Goal: Find specific page/section

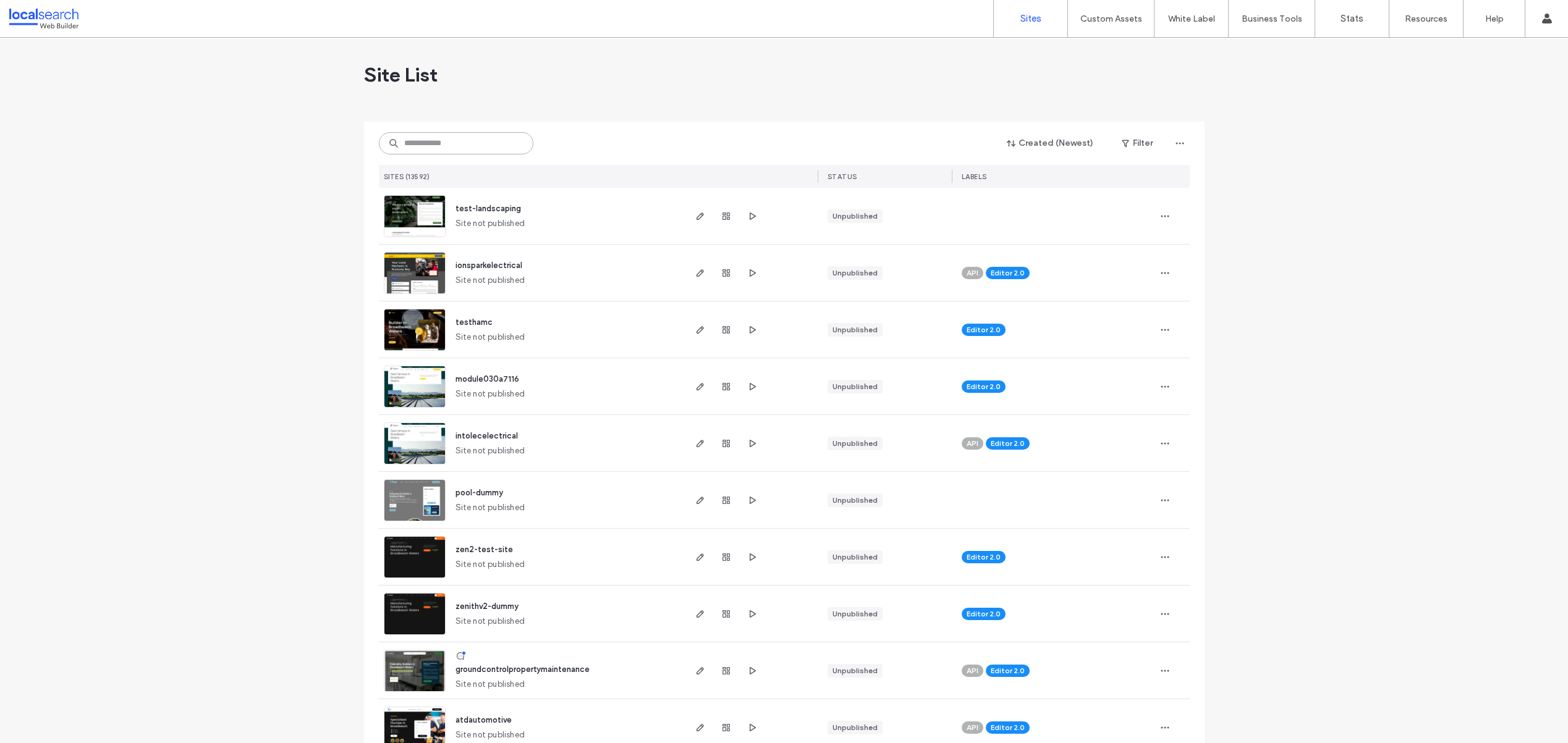
click at [423, 148] on input at bounding box center [456, 143] width 154 height 22
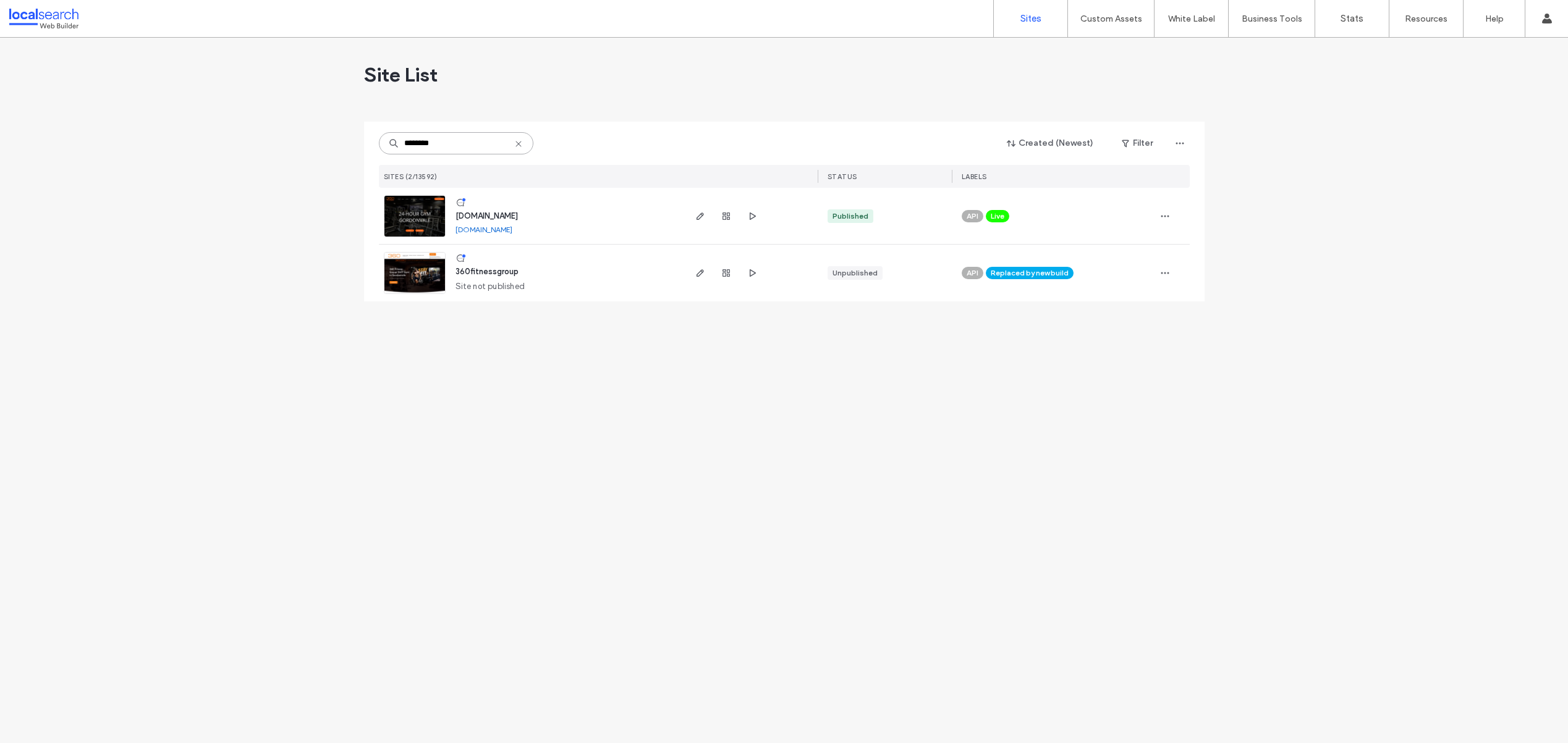
type input "********"
click at [412, 220] on img at bounding box center [414, 237] width 60 height 84
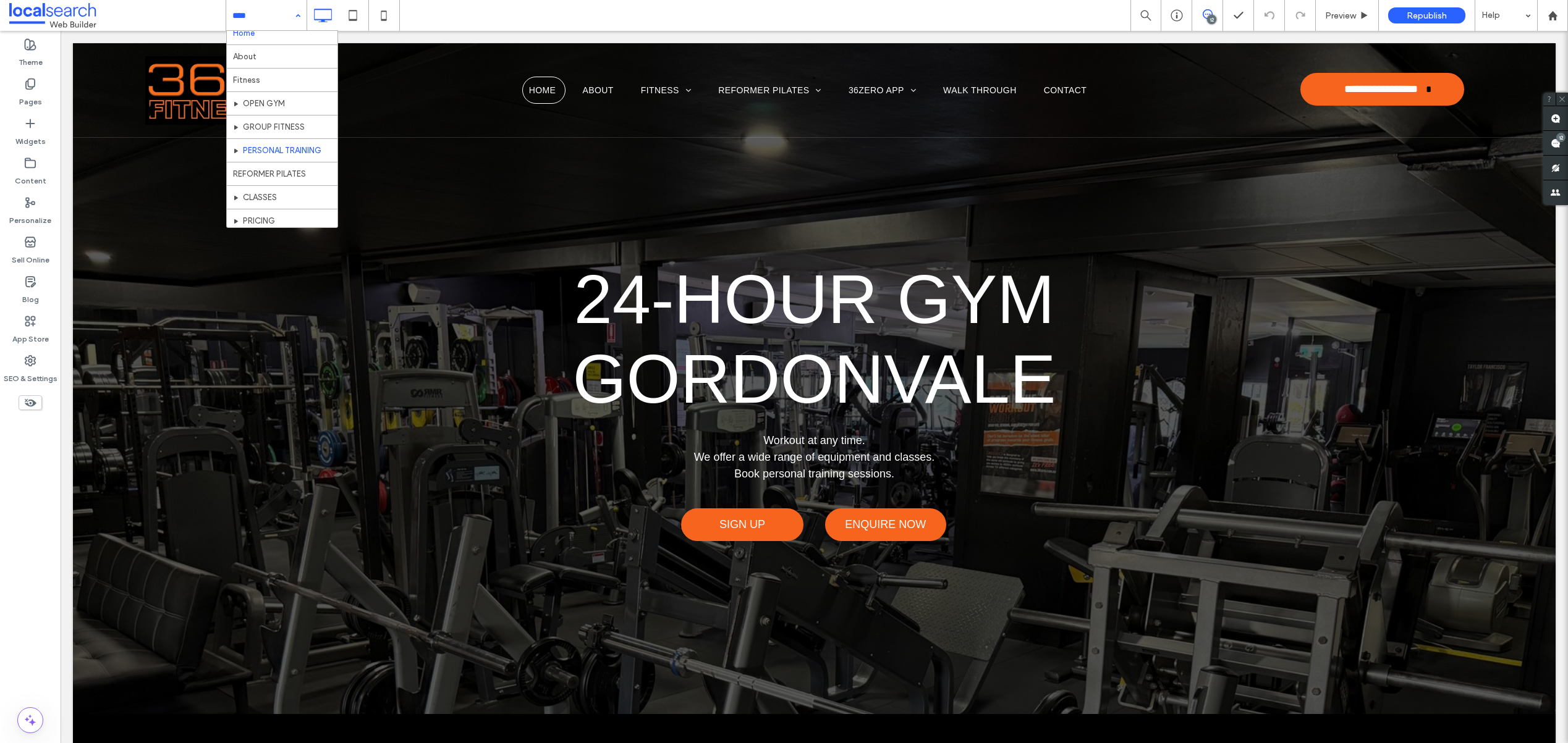
scroll to position [10, 0]
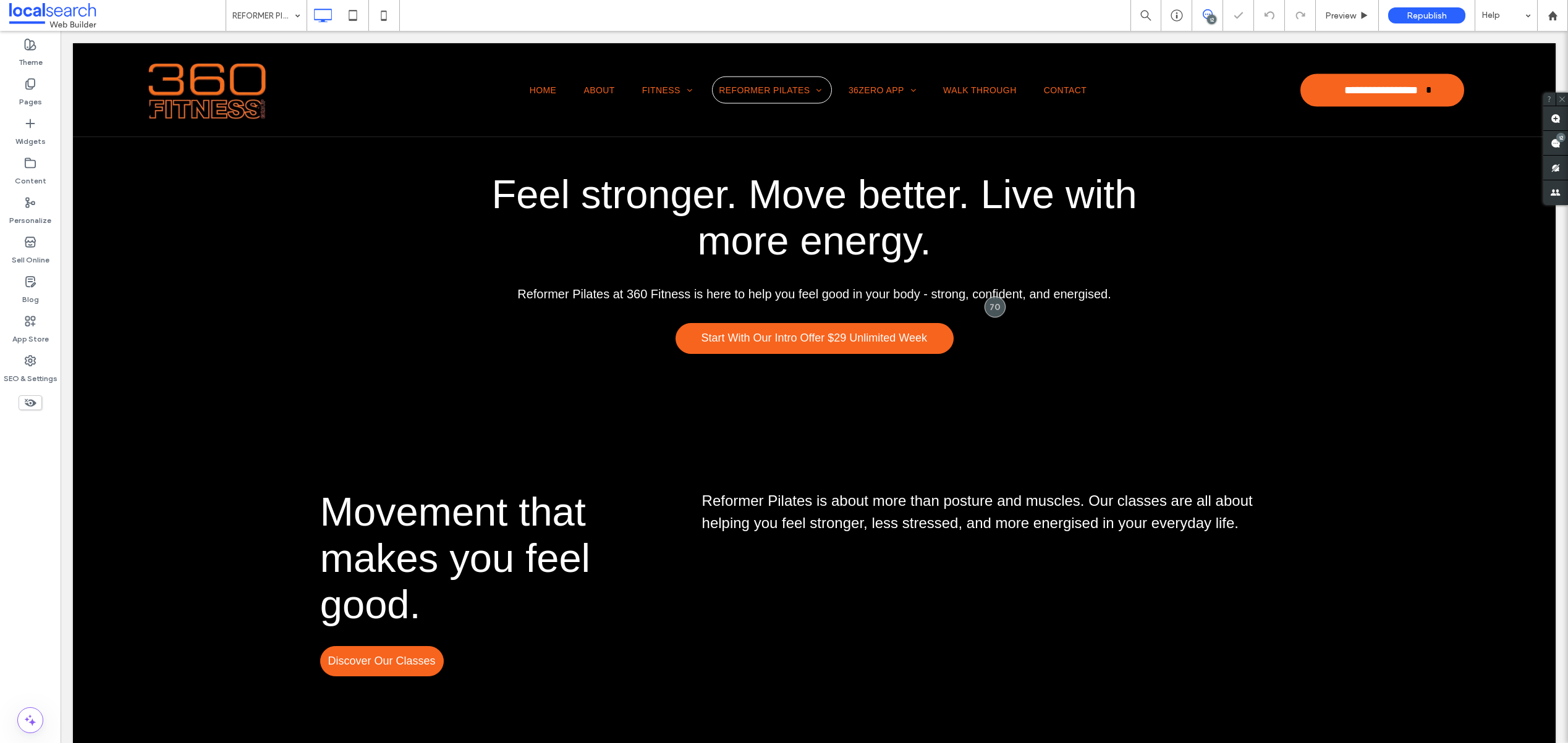
scroll to position [508, 0]
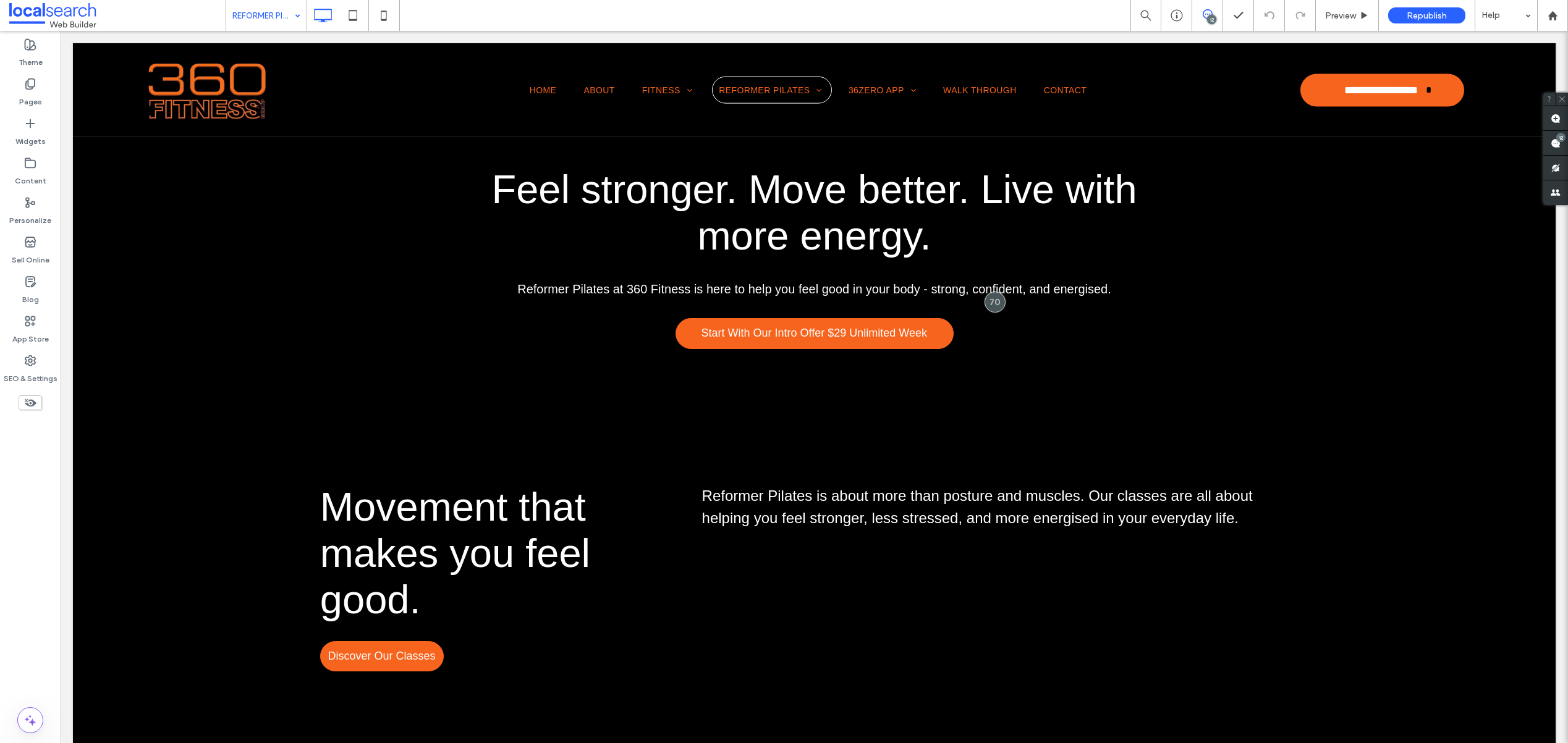
click at [249, 20] on input at bounding box center [263, 15] width 62 height 31
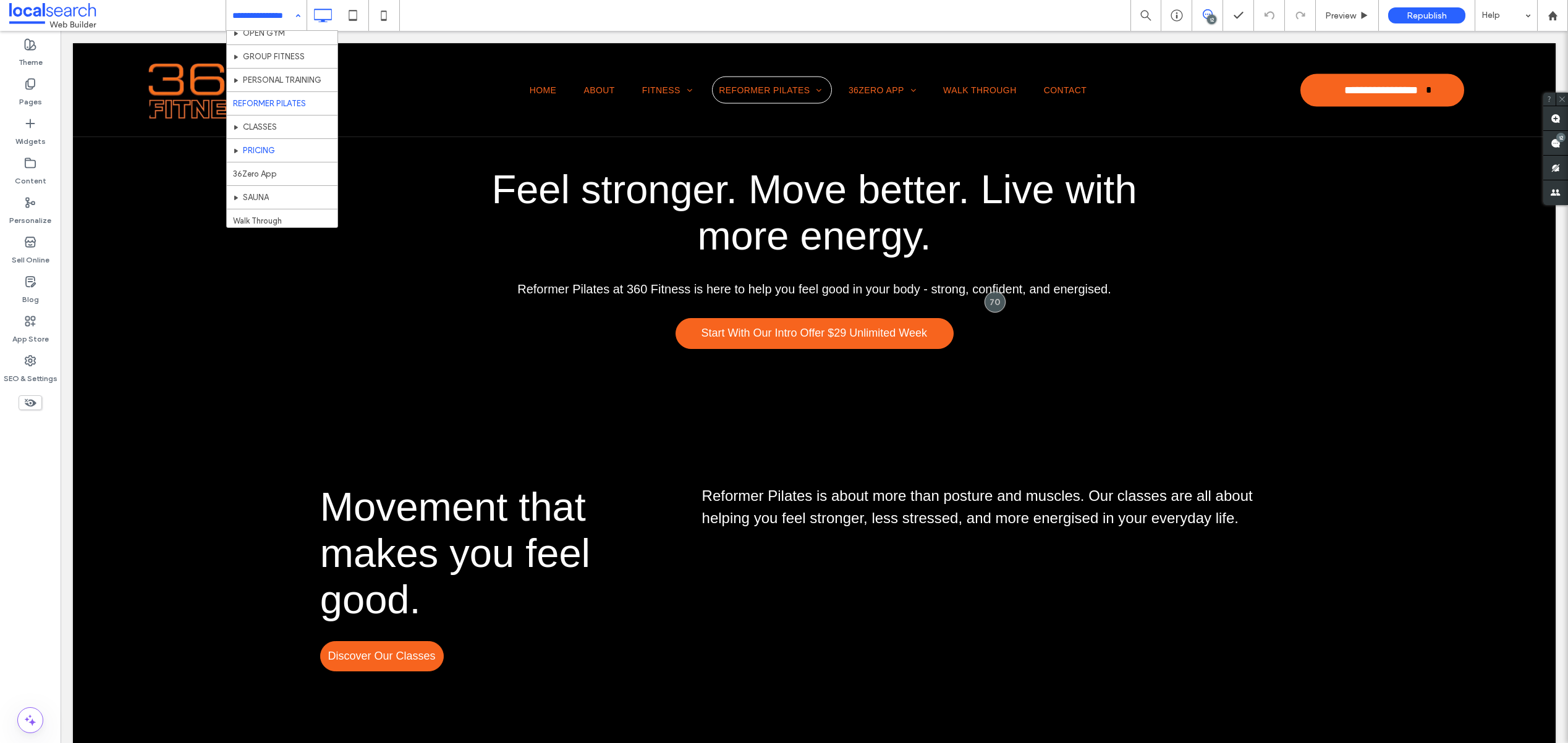
scroll to position [81, 0]
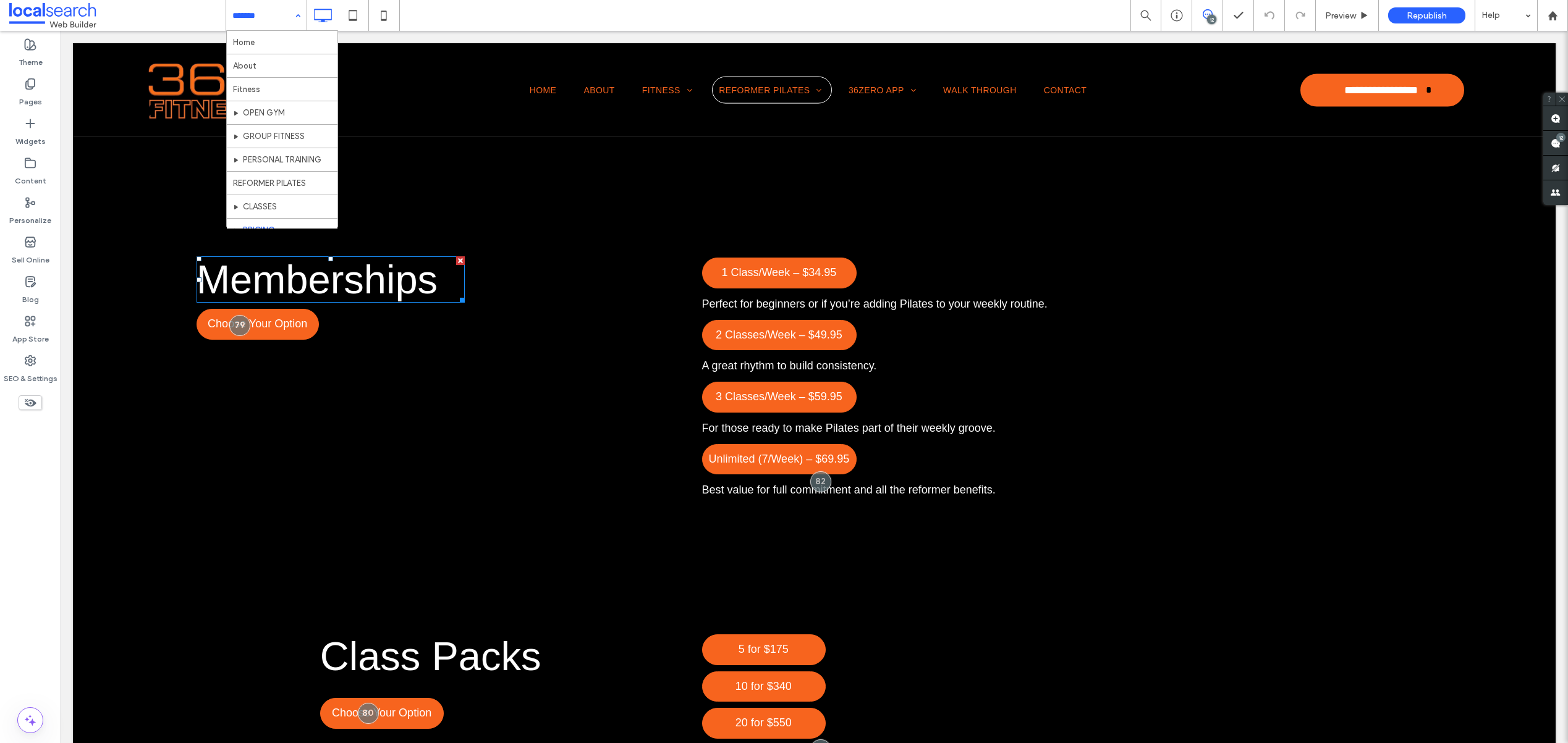
scroll to position [870, 0]
